Goal: Check status: Check status

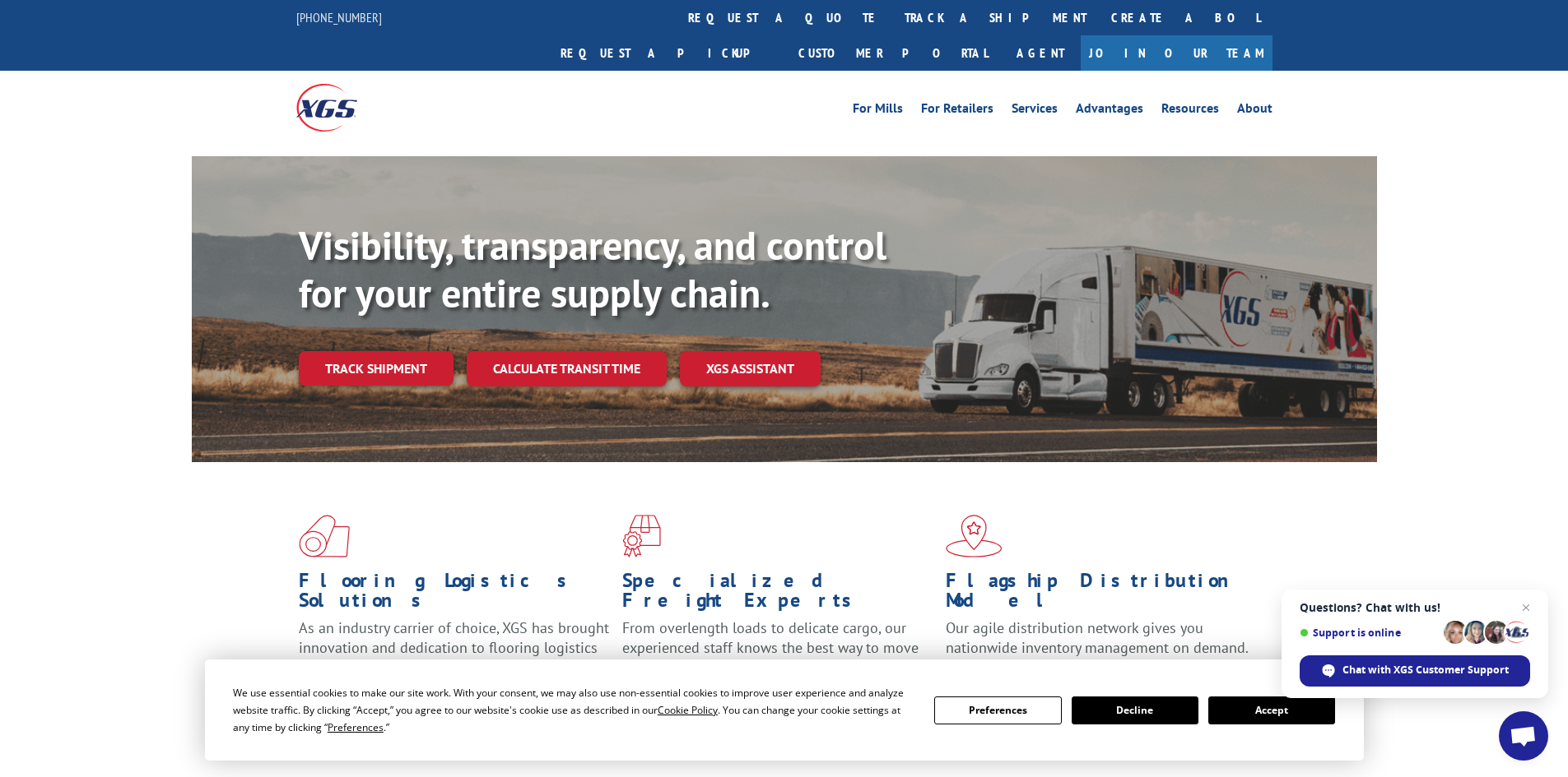
click at [1034, 600] on button "Accept" at bounding box center [1271, 711] width 127 height 28
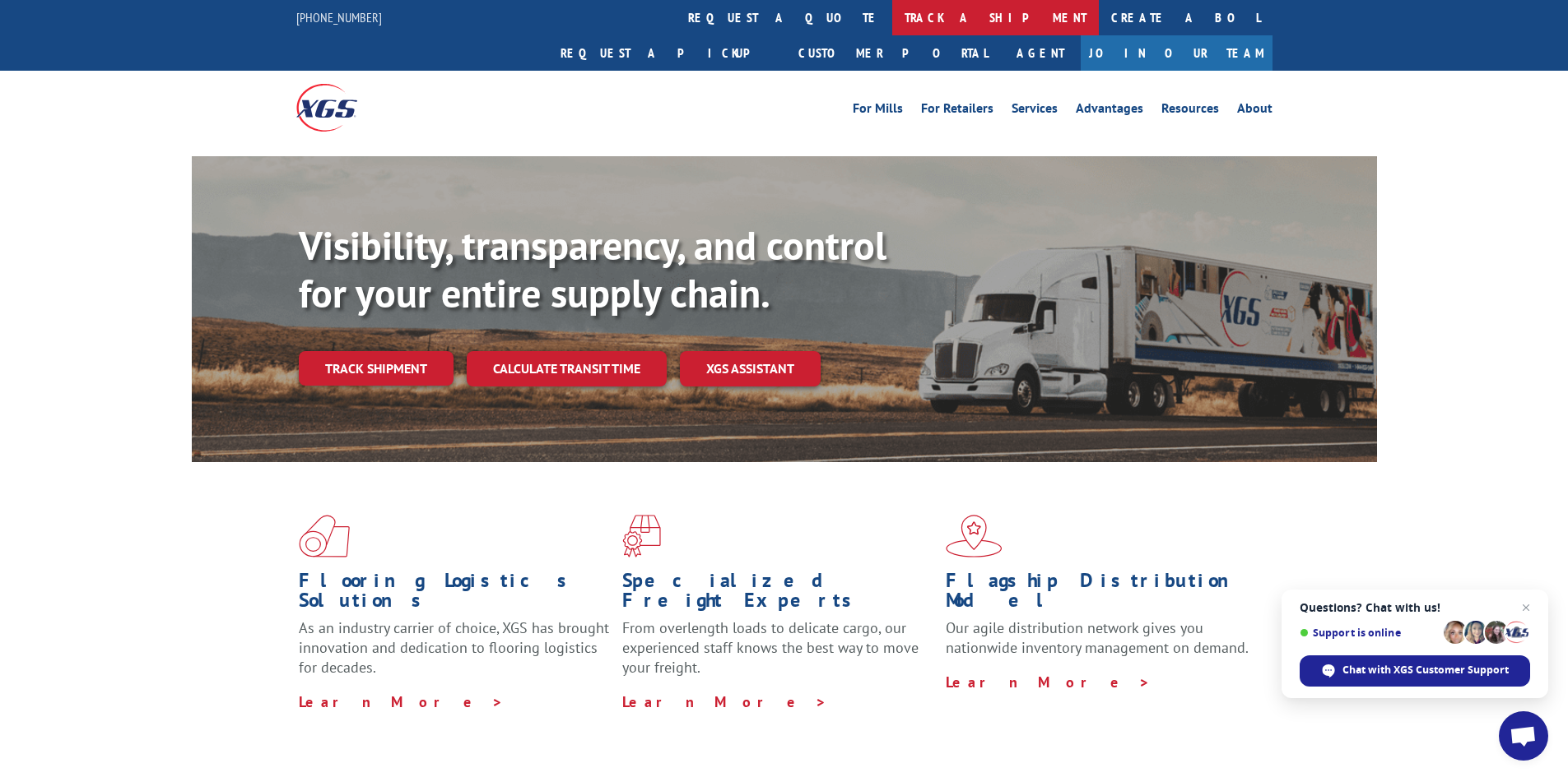
click at [892, 28] on link "track a shipment" at bounding box center [996, 17] width 207 height 36
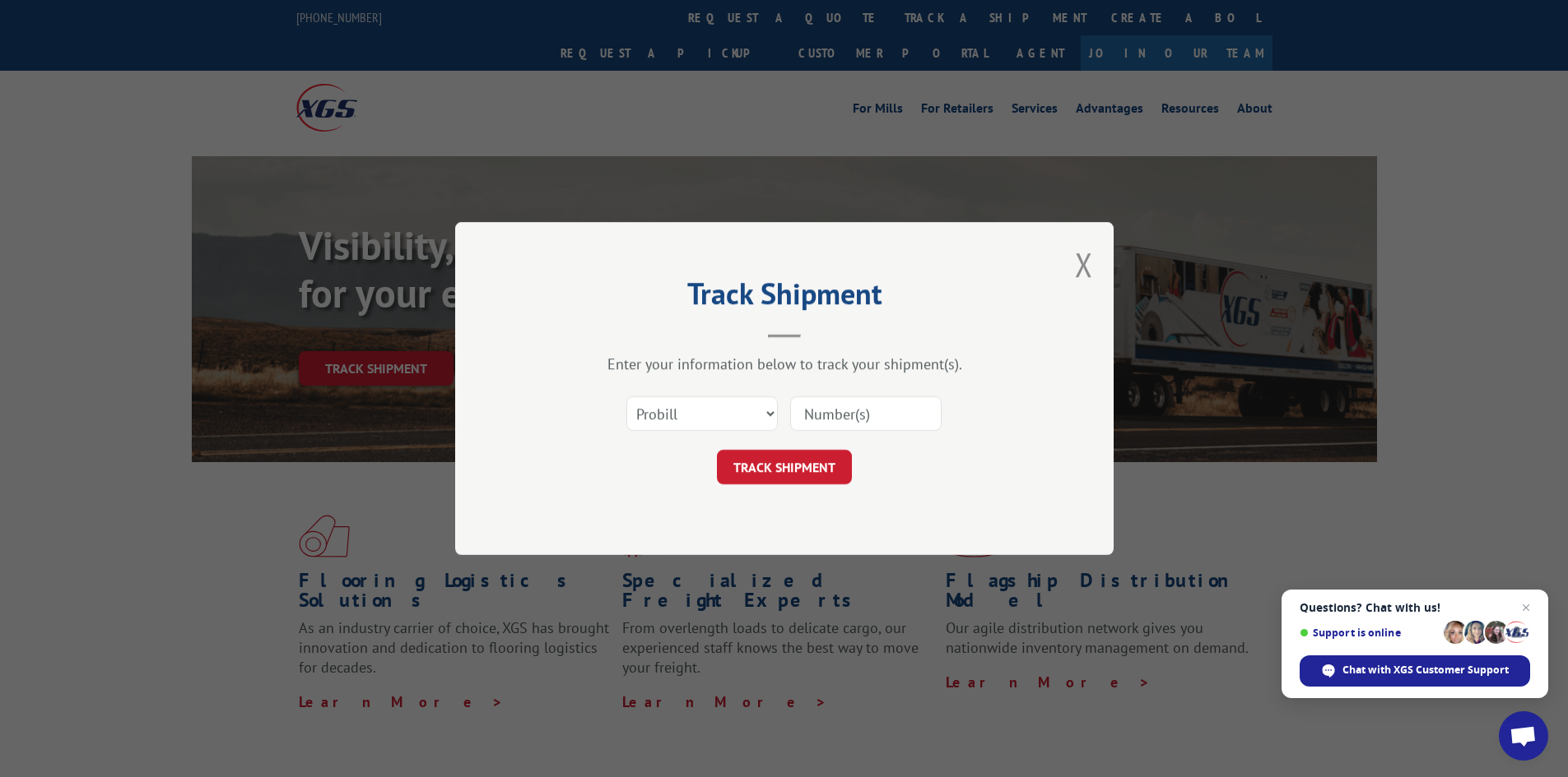
click at [850, 406] on input at bounding box center [865, 414] width 151 height 35
paste input "17693609"
type input "17693609"
click at [800, 465] on button "TRACK SHIPMENT" at bounding box center [784, 467] width 135 height 35
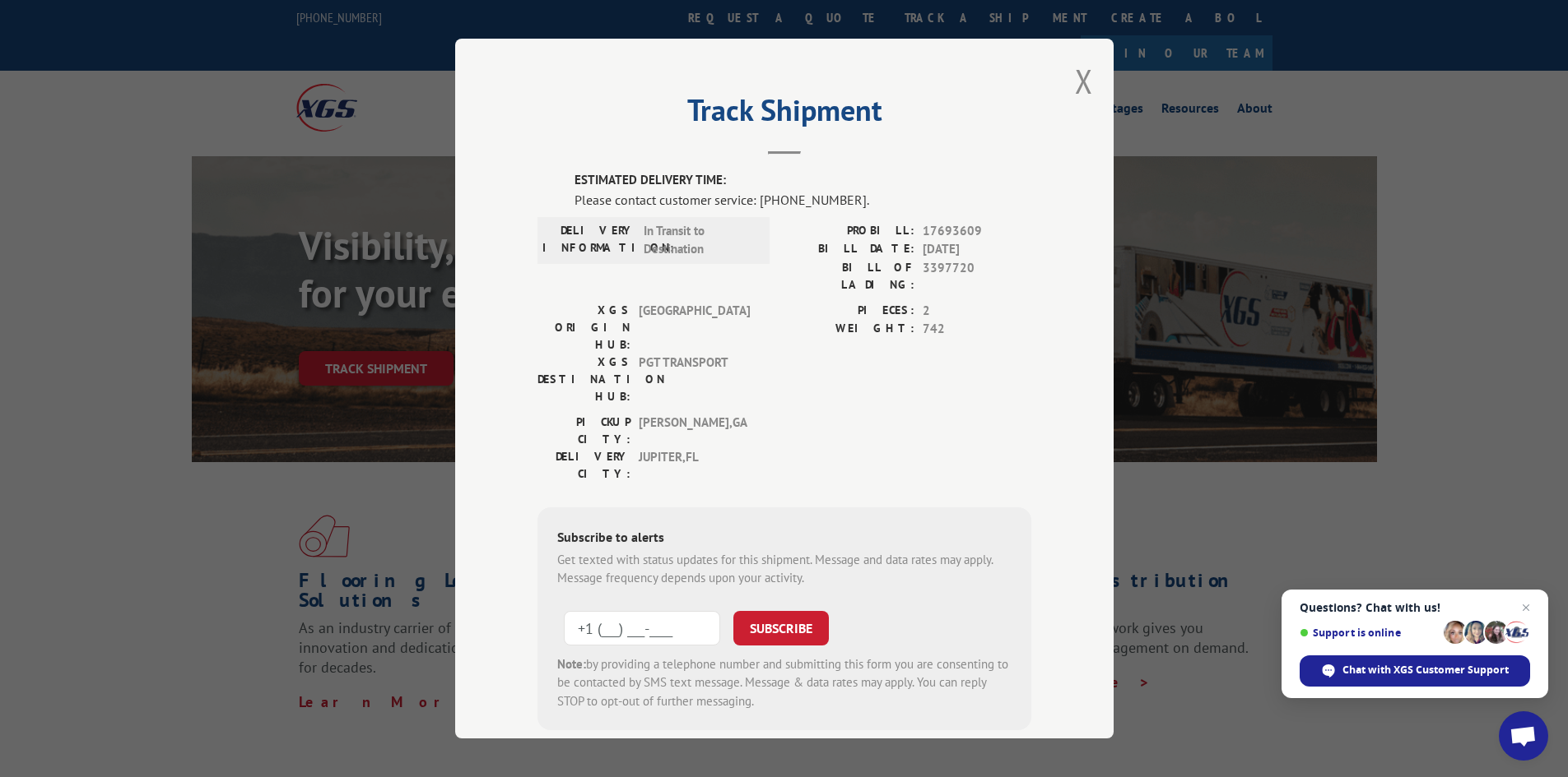
click at [642, 600] on input "+1 (___) ___-____" at bounding box center [642, 628] width 156 height 35
type input "[PHONE_NUMBER]"
click at [790, 600] on button "SUBSCRIBE" at bounding box center [781, 628] width 95 height 35
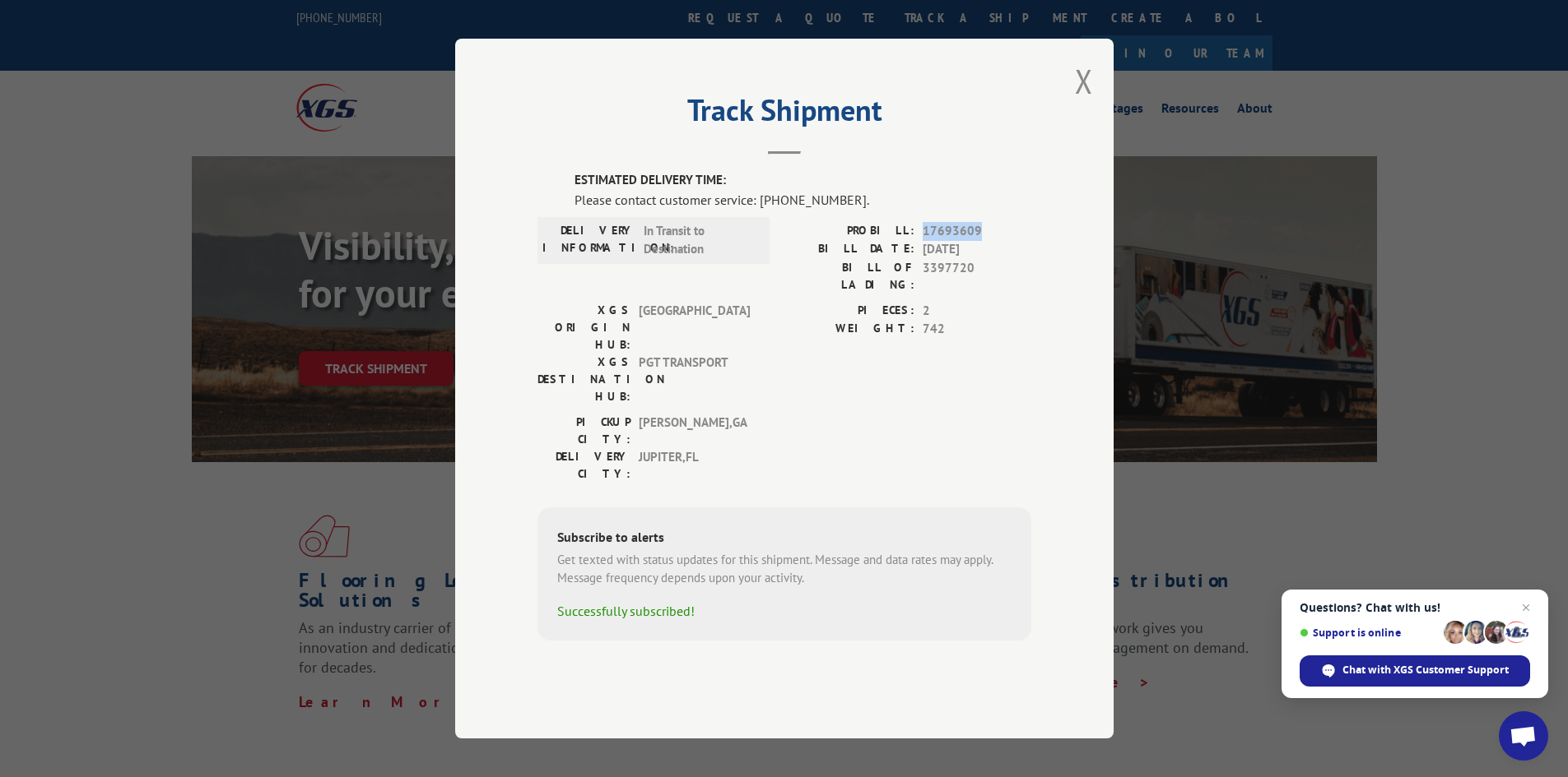
drag, startPoint x: 923, startPoint y: 274, endPoint x: 995, endPoint y: 273, distance: 72.0
click at [995, 241] on span "17693609" at bounding box center [977, 231] width 108 height 19
click at [1034, 396] on div "Track Shipment ESTIMATED DELIVERY TIME: Please contact customer service: [PHONE…" at bounding box center [784, 388] width 658 height 700
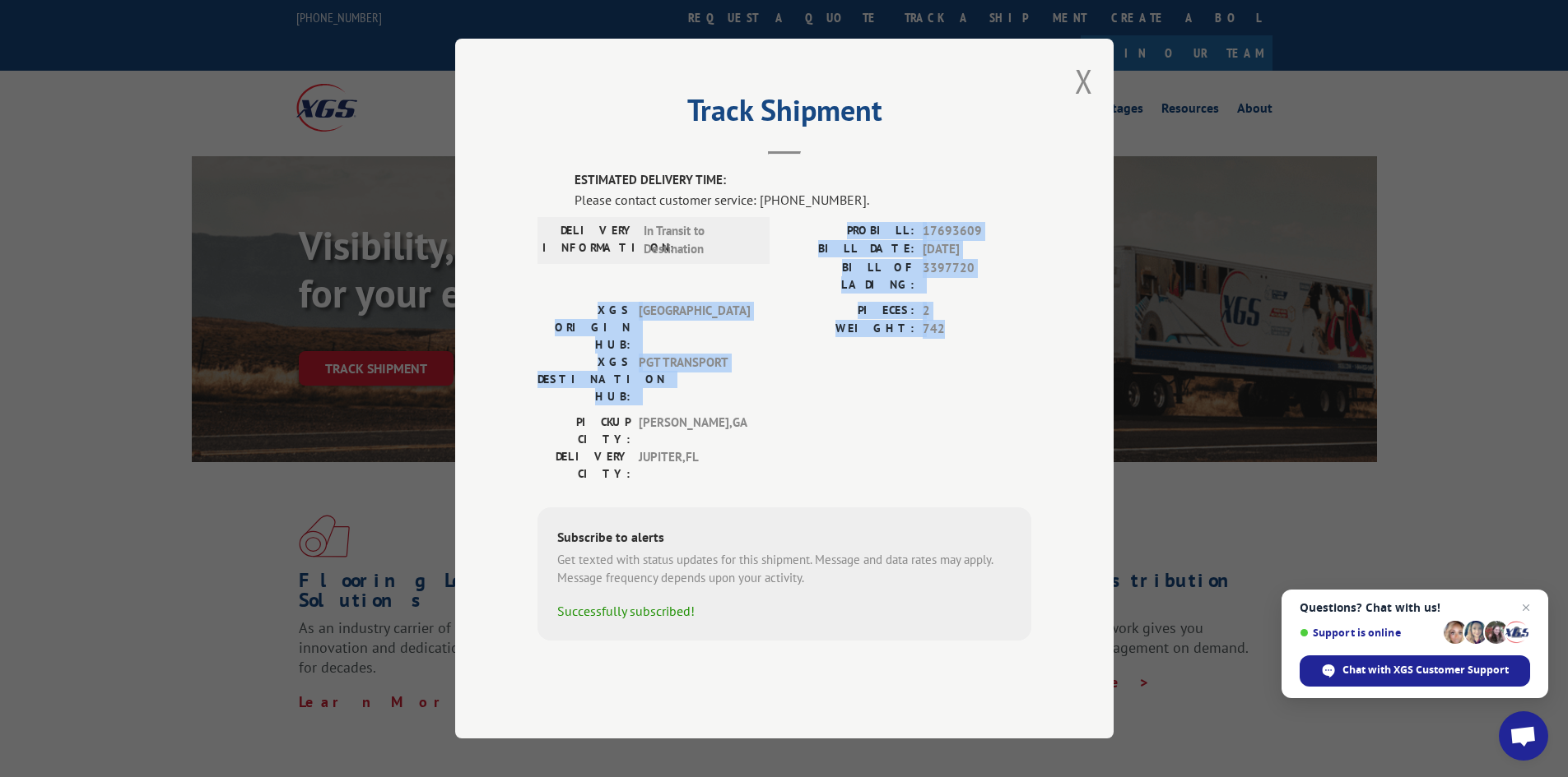
drag, startPoint x: 841, startPoint y: 268, endPoint x: 987, endPoint y: 371, distance: 178.7
click at [992, 374] on div "ESTIMATED DELIVERY TIME: Please contact customer service: [PHONE_NUMBER]. DELIV…" at bounding box center [784, 406] width 494 height 470
click at [984, 371] on div "PIECES: 2 WEIGHT: 742" at bounding box center [907, 357] width 247 height 112
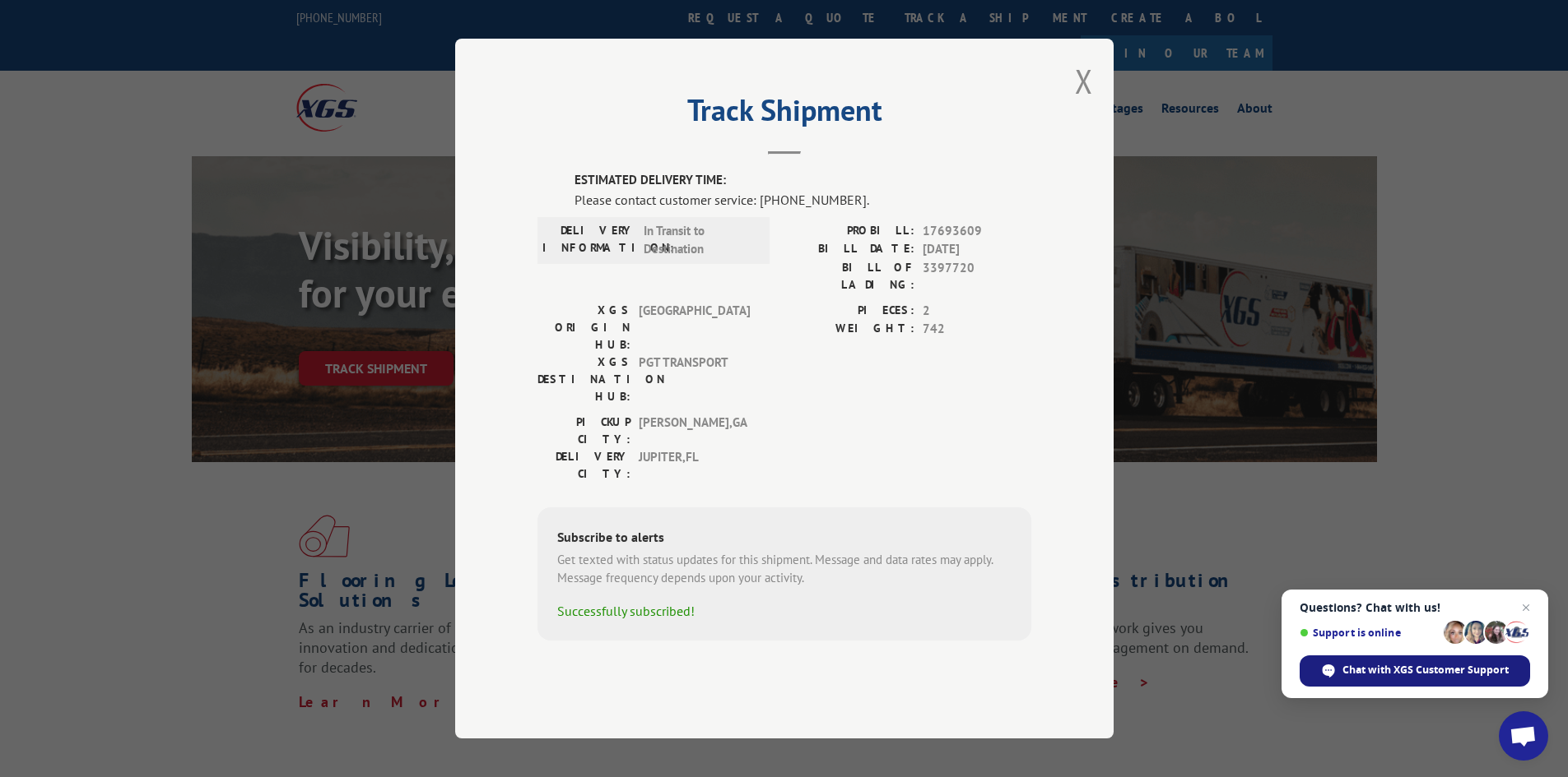
click at [1034, 600] on div "Chat with XGS Customer Support" at bounding box center [1414, 671] width 231 height 31
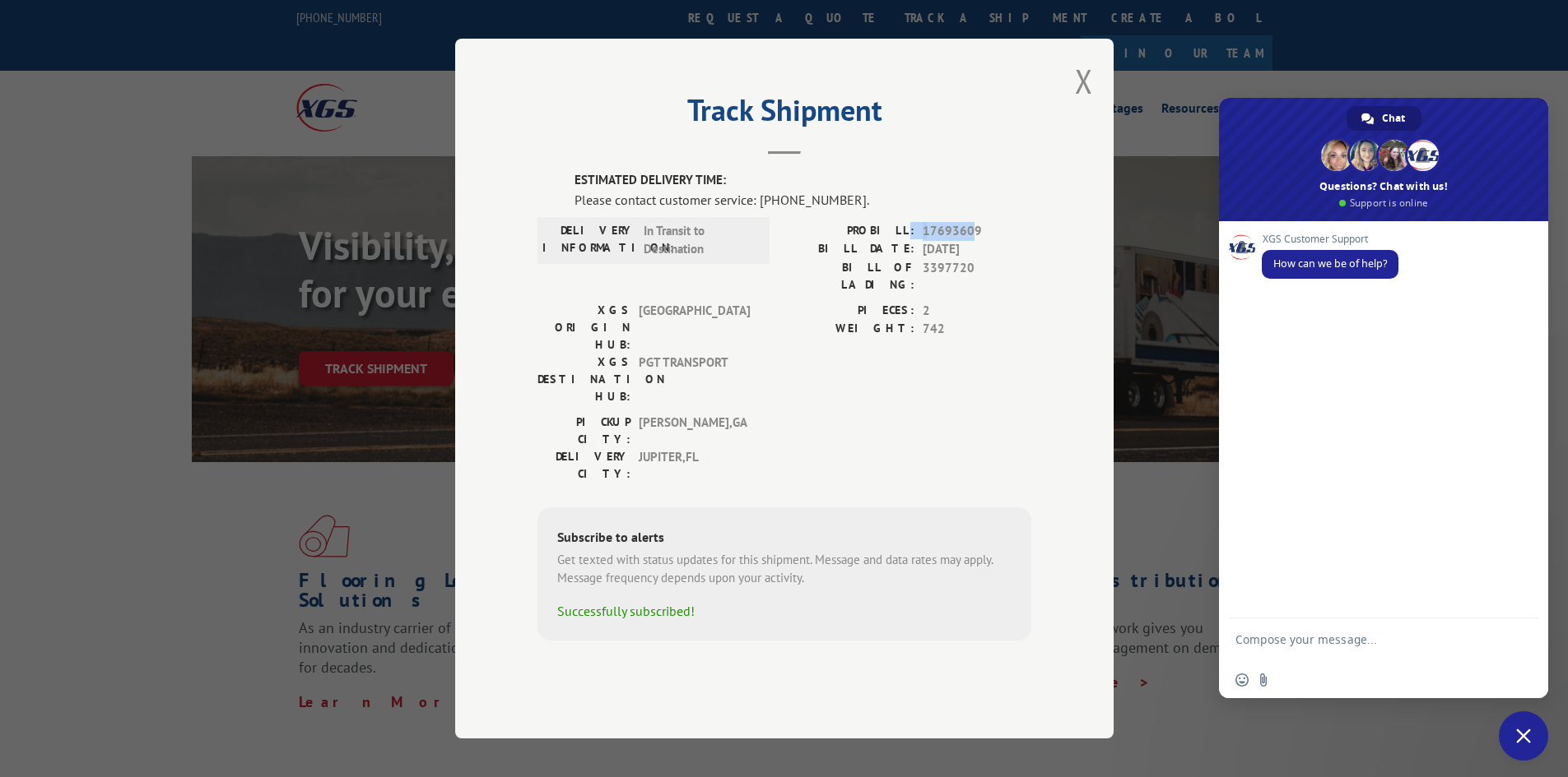
drag, startPoint x: 973, startPoint y: 270, endPoint x: 910, endPoint y: 278, distance: 63.5
click at [909, 241] on div "PROBILL: 17693609" at bounding box center [907, 231] width 247 height 19
drag, startPoint x: 982, startPoint y: 275, endPoint x: 977, endPoint y: 268, distance: 8.6
click at [982, 241] on span "17693609" at bounding box center [977, 231] width 108 height 19
click at [968, 241] on span "17693609" at bounding box center [977, 231] width 108 height 19
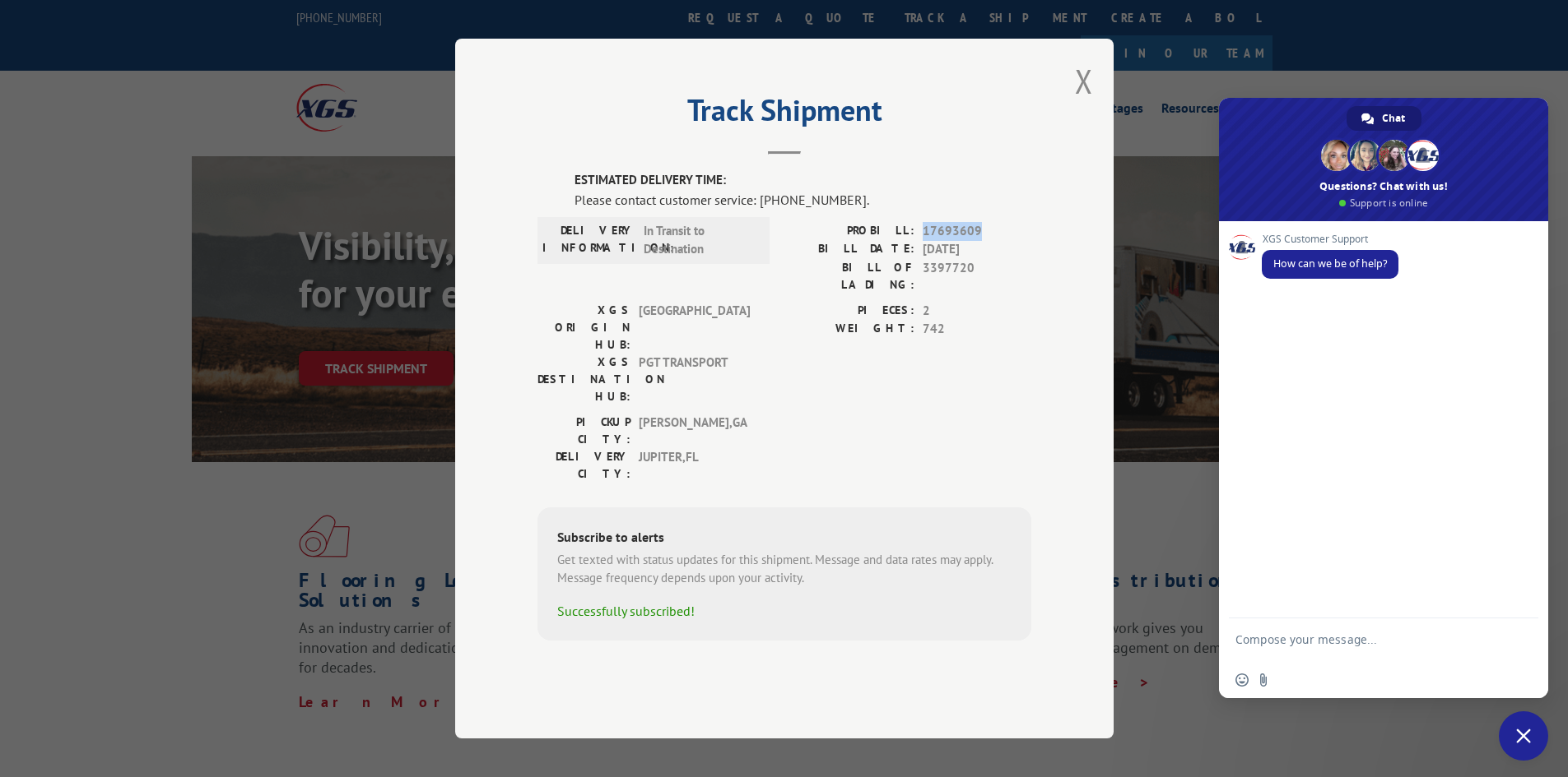
drag, startPoint x: 976, startPoint y: 269, endPoint x: 918, endPoint y: 269, distance: 58.0
click at [918, 241] on div "PROBILL: 17693609" at bounding box center [907, 231] width 247 height 19
copy div "17693609"
click at [1034, 600] on textarea "Compose your message..." at bounding box center [1365, 647] width 260 height 30
paste textarea "17693609"
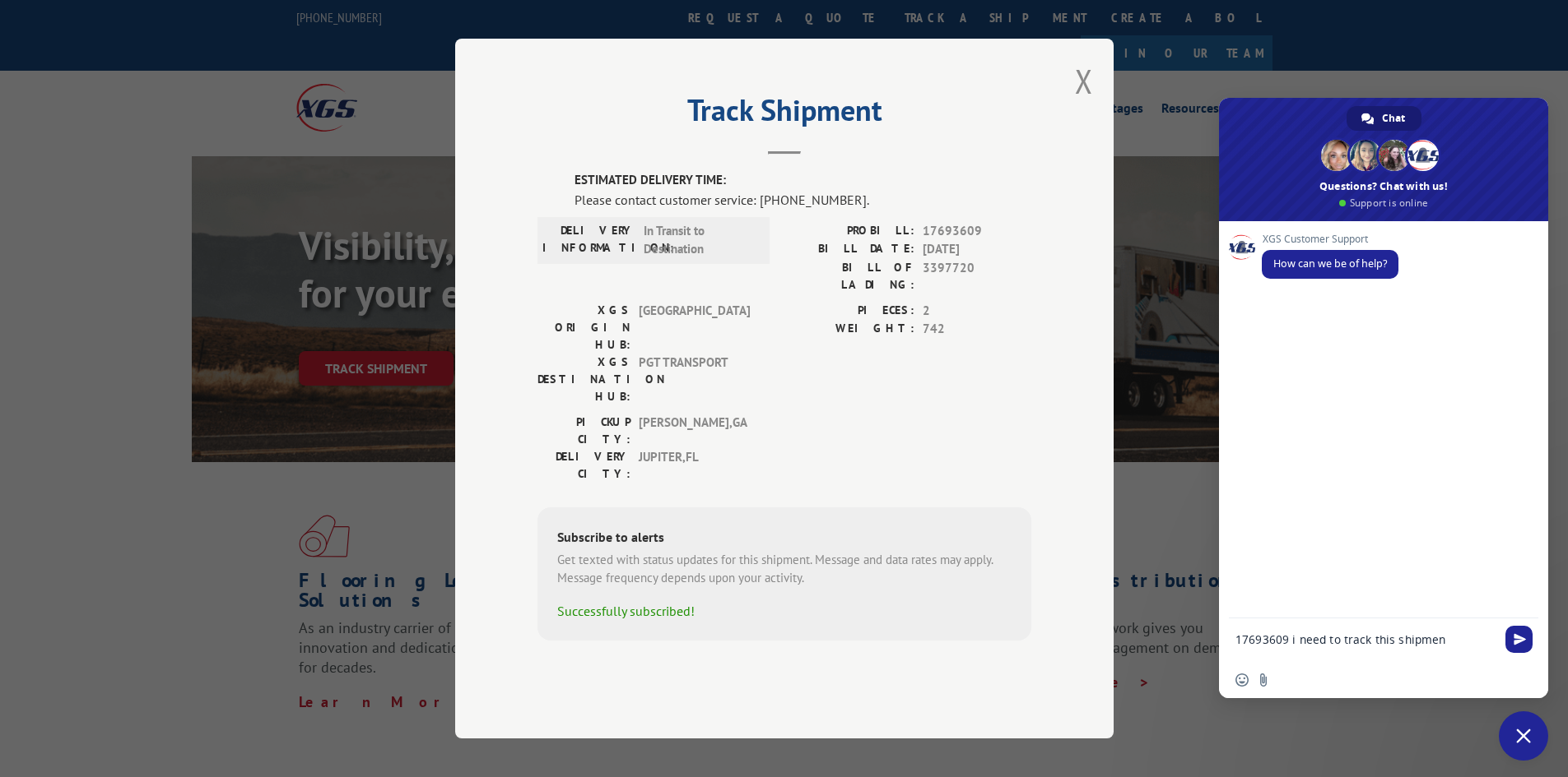
type textarea "17693609 i need to track this shipment"
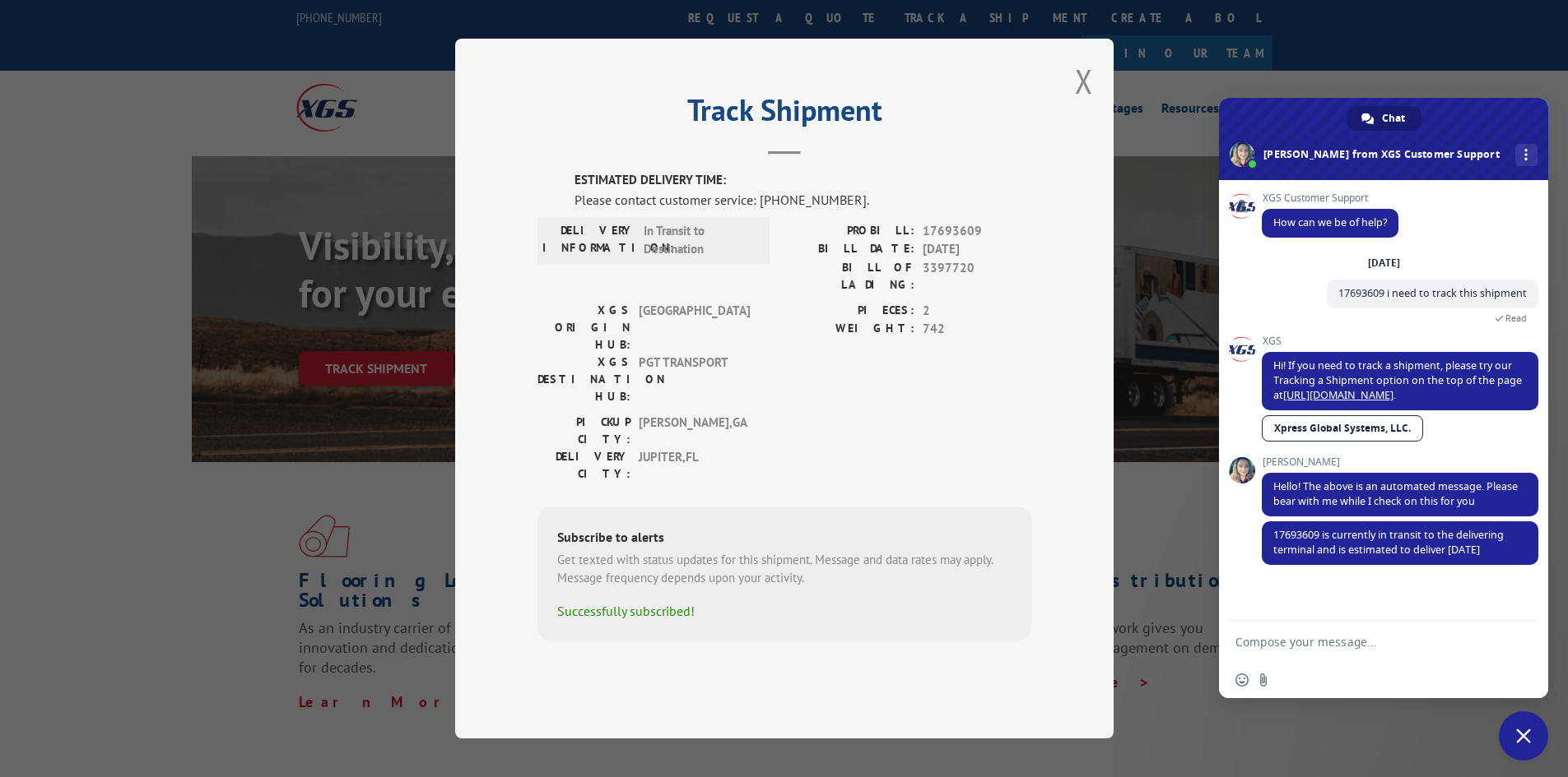
click at [1034, 600] on form at bounding box center [1365, 643] width 260 height 45
click at [1034, 600] on textarea "Compose your message..." at bounding box center [1365, 642] width 260 height 15
type textarea "ok thank you for the information"
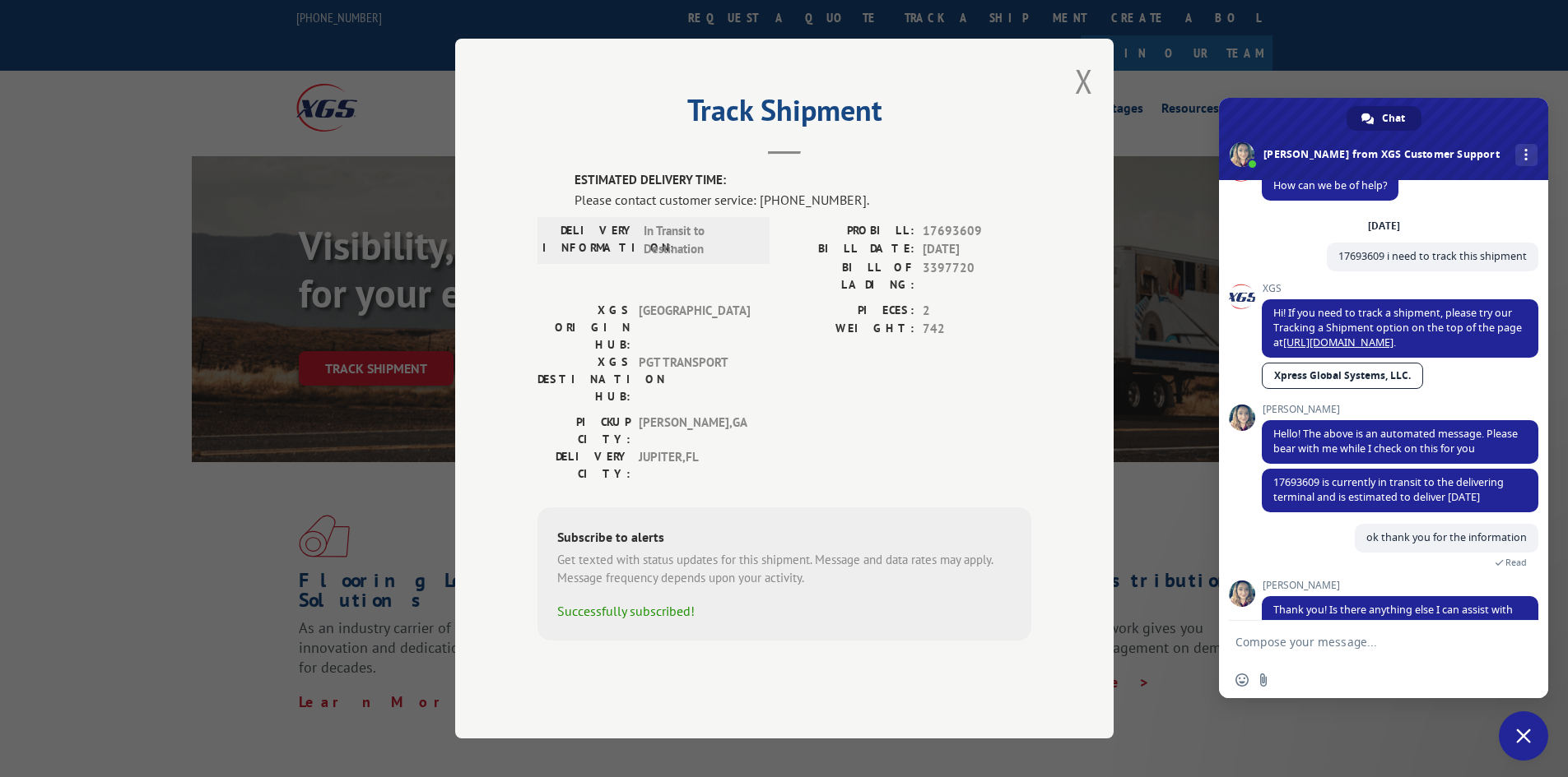
scroll to position [89, 0]
